Goal: Task Accomplishment & Management: Use online tool/utility

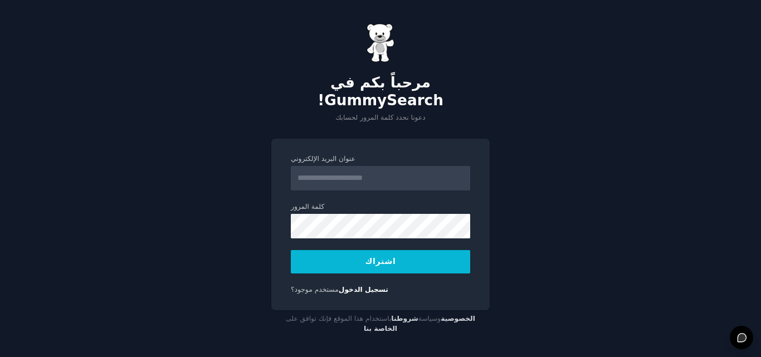
click at [342, 169] on input "عنوان البريد الإلكتروني" at bounding box center [380, 178] width 179 height 25
type input "**********"
click at [378, 257] on font "اشتراك" at bounding box center [381, 261] width 31 height 9
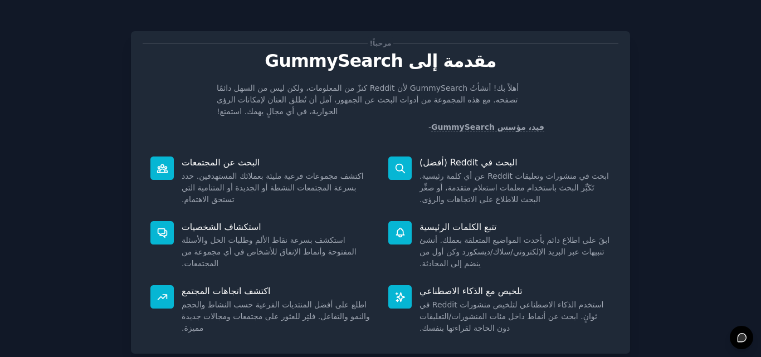
click at [348, 181] on font "اكتشف مجموعات فرعية مليئة بعملائك المستهدفين. حدد بسرعة المجتمعات النشطة أو الج…" at bounding box center [273, 188] width 182 height 32
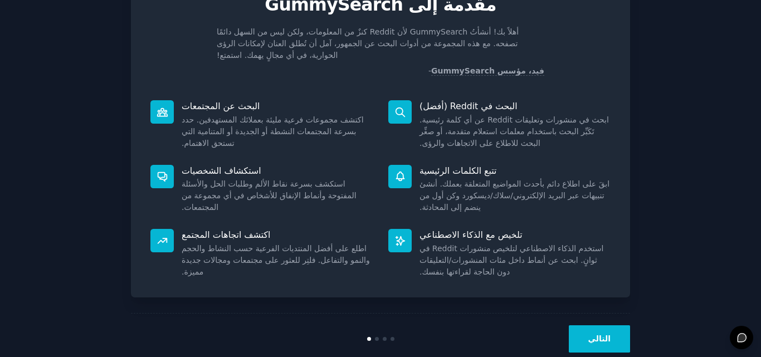
scroll to position [79, 0]
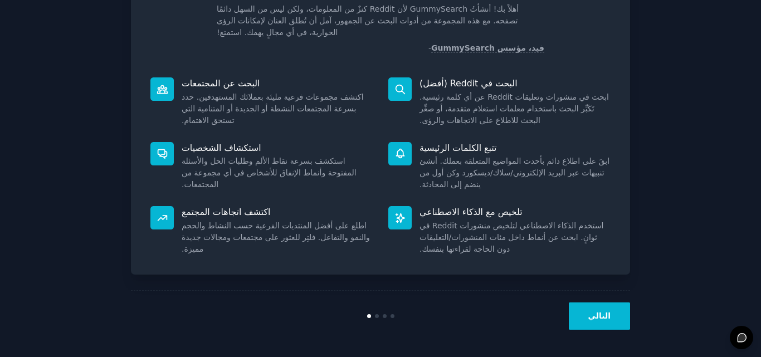
click at [600, 320] on font "التالي" at bounding box center [599, 315] width 22 height 9
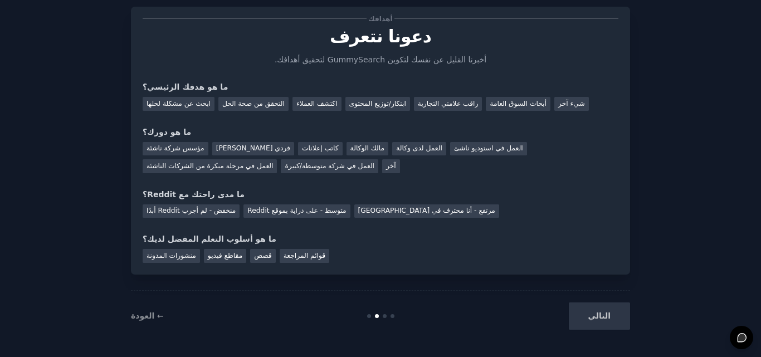
scroll to position [25, 0]
click at [509, 106] on font "أبحاث السوق العامة" at bounding box center [518, 104] width 57 height 8
click at [446, 101] on font "راقب علامتي التجارية" at bounding box center [448, 104] width 60 height 8
click at [509, 102] on font "أبحاث السوق العامة" at bounding box center [518, 104] width 57 height 8
click at [232, 148] on font "رائد أعمال فردي" at bounding box center [253, 148] width 74 height 8
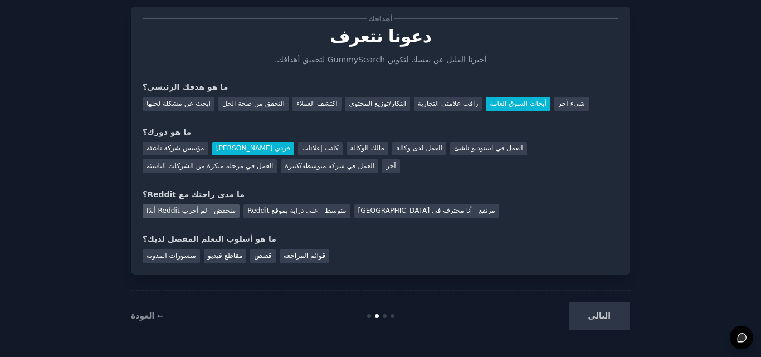
click at [196, 209] on font "منخفض - لم أجرب Reddit أبدًا" at bounding box center [191, 211] width 89 height 8
click at [188, 257] on font "منشورات المدونة" at bounding box center [172, 256] width 50 height 8
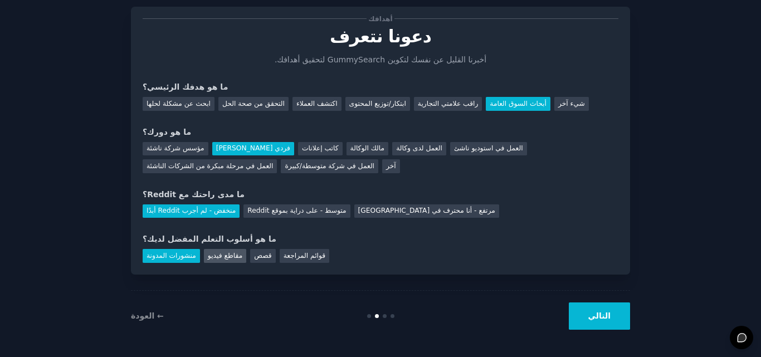
click at [213, 260] on div "مقاطع فيديو" at bounding box center [225, 256] width 42 height 14
click at [192, 260] on font "منشورات المدونة" at bounding box center [172, 256] width 50 height 8
click at [592, 324] on button "التالي" at bounding box center [599, 316] width 61 height 27
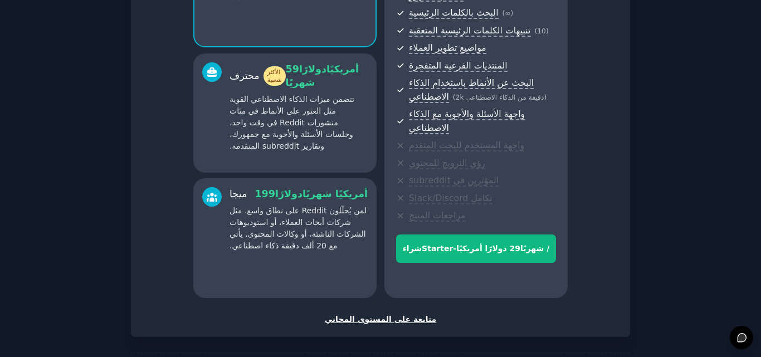
scroll to position [218, 0]
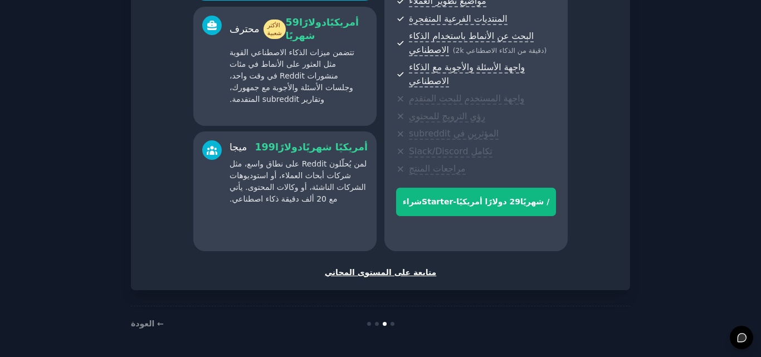
click at [386, 275] on font "متابعة على المستوى المجاني" at bounding box center [381, 272] width 112 height 9
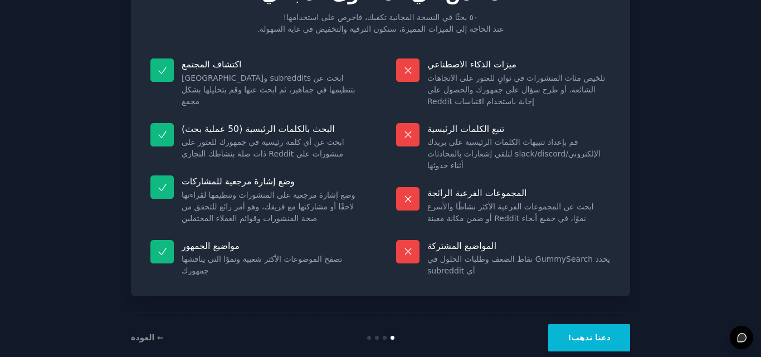
scroll to position [89, 0]
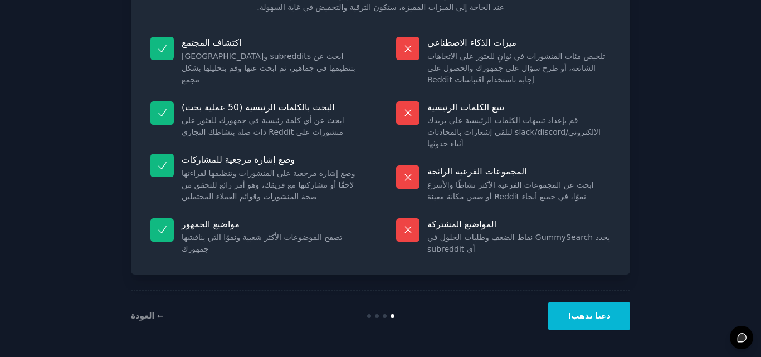
click at [598, 320] on font "دعنا نذهب!" at bounding box center [589, 315] width 43 height 9
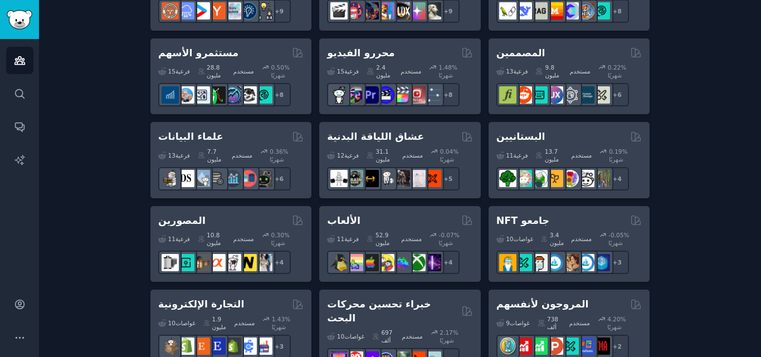
scroll to position [446, 0]
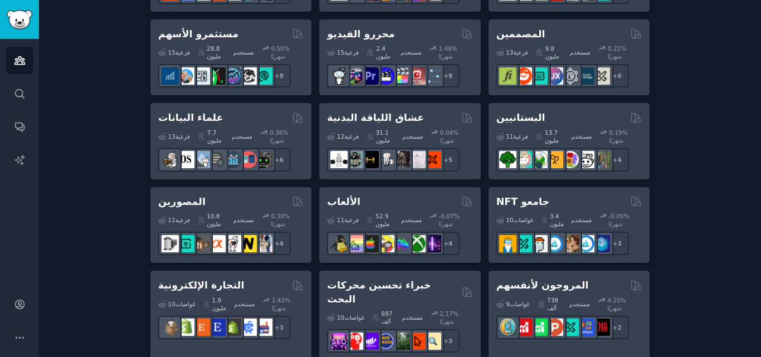
click at [661, 278] on div "إنشاء جمهورك الأول الجمهور عبارة عن مجموعة من subreddits التي يمكنك البحث عنها/…" at bounding box center [400, 286] width 691 height 1323
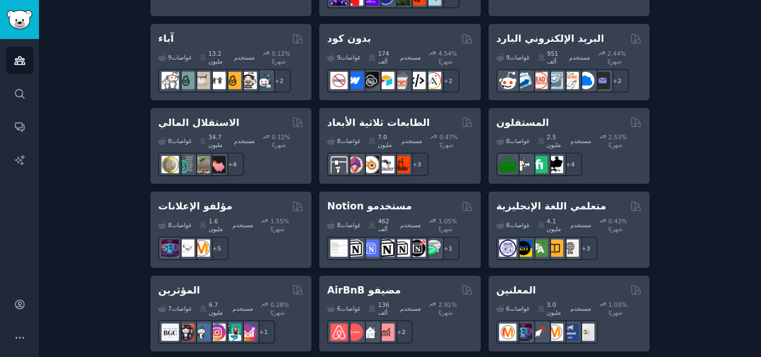
scroll to position [789, 0]
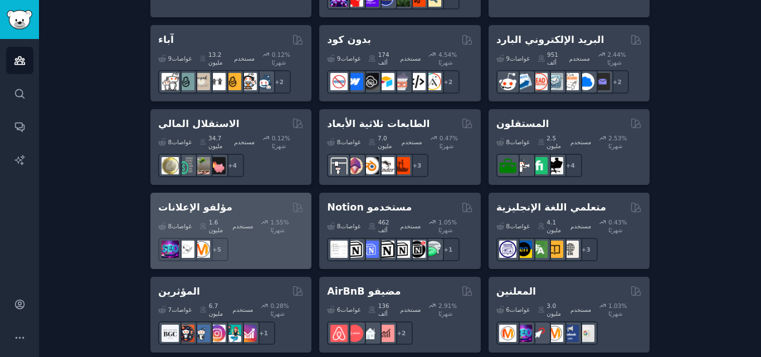
click at [258, 193] on div "مؤلفو الإعلانات 8 غواصات ​ 1.6 مليون مستخدم 1.55 % شهريًا + 5" at bounding box center [230, 231] width 161 height 76
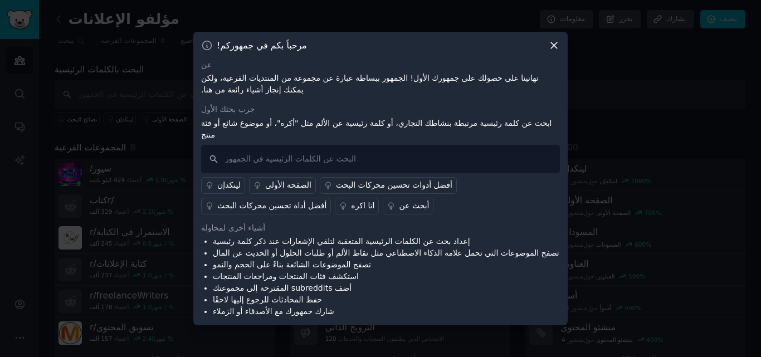
click at [552, 48] on icon at bounding box center [554, 45] width 6 height 6
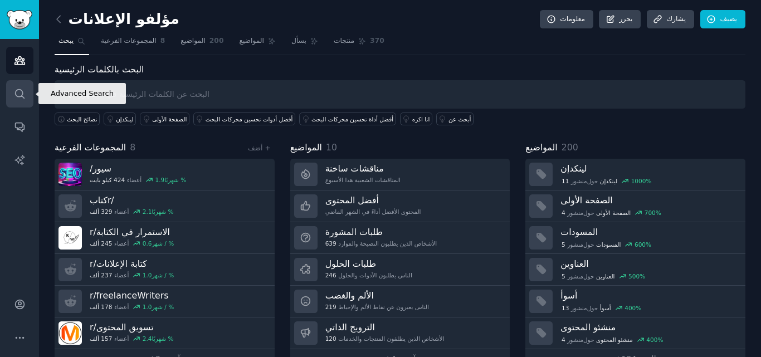
click at [28, 82] on link "يبحث" at bounding box center [19, 93] width 27 height 27
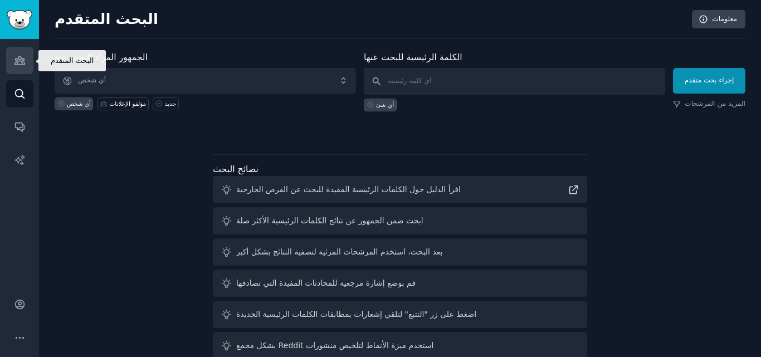
click at [20, 57] on icon "الشريط الجانبي" at bounding box center [19, 61] width 10 height 8
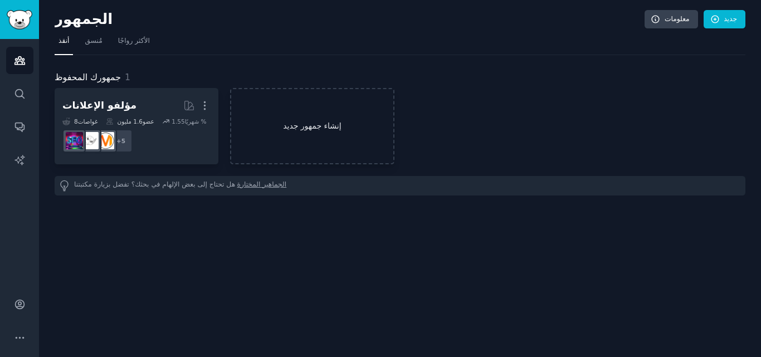
click at [309, 134] on link "إنشاء جمهور جديد" at bounding box center [312, 126] width 164 height 76
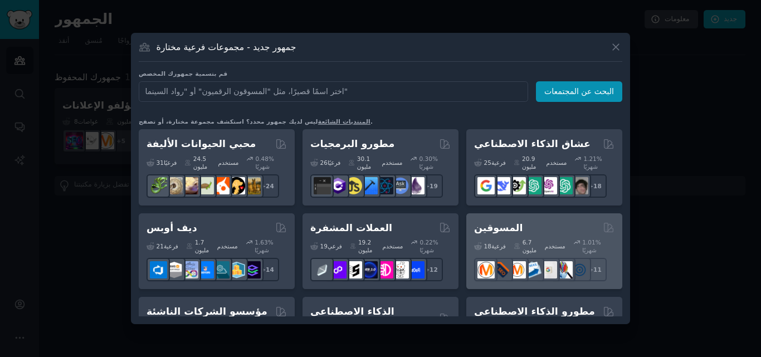
click at [541, 230] on div "المسوقين" at bounding box center [544, 228] width 140 height 14
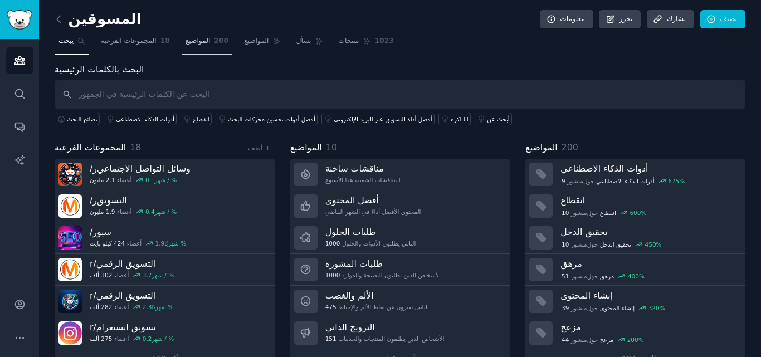
click at [196, 34] on link "المواضيع 200" at bounding box center [207, 43] width 51 height 23
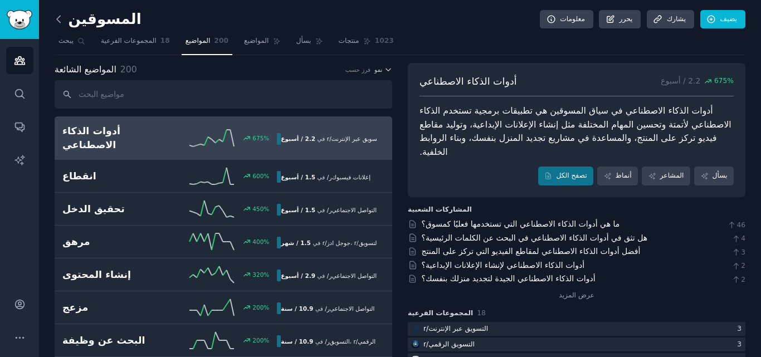
click at [58, 17] on icon at bounding box center [58, 19] width 3 height 7
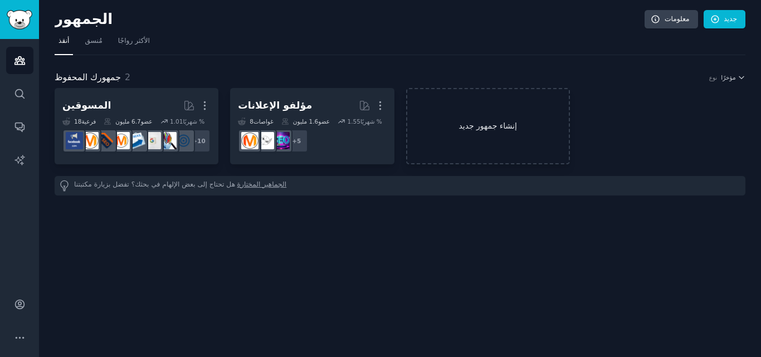
click at [475, 150] on link "إنشاء جمهور جديد" at bounding box center [488, 126] width 164 height 76
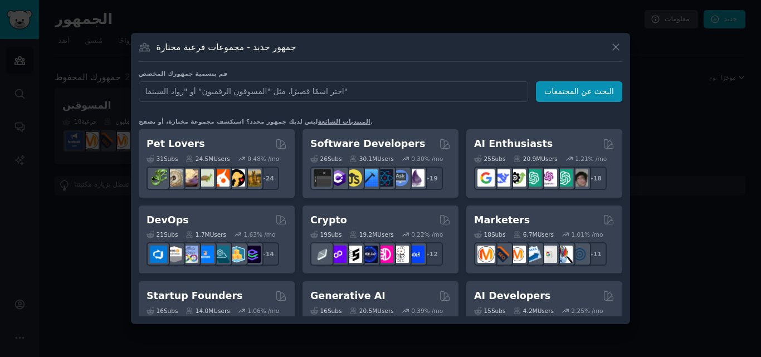
click at [660, 94] on div at bounding box center [380, 178] width 761 height 357
